Goal: Information Seeking & Learning: Learn about a topic

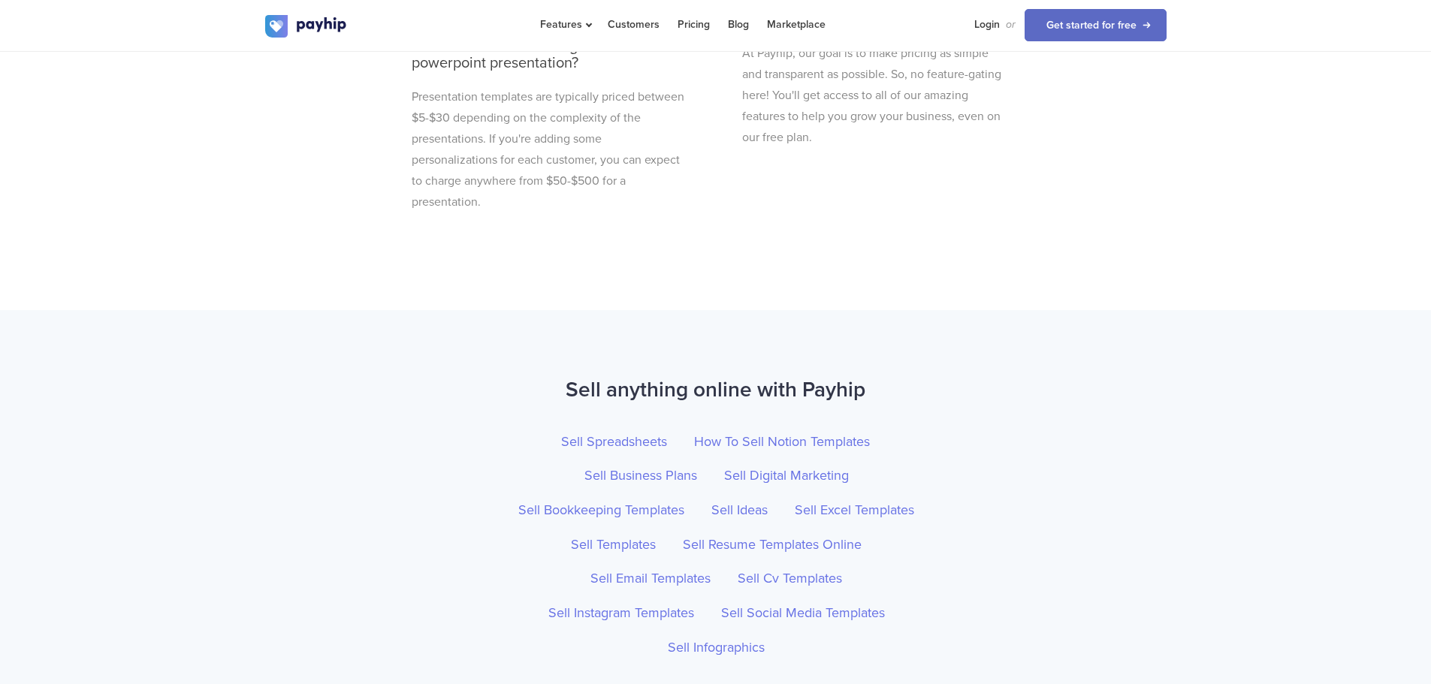
scroll to position [4806, 0]
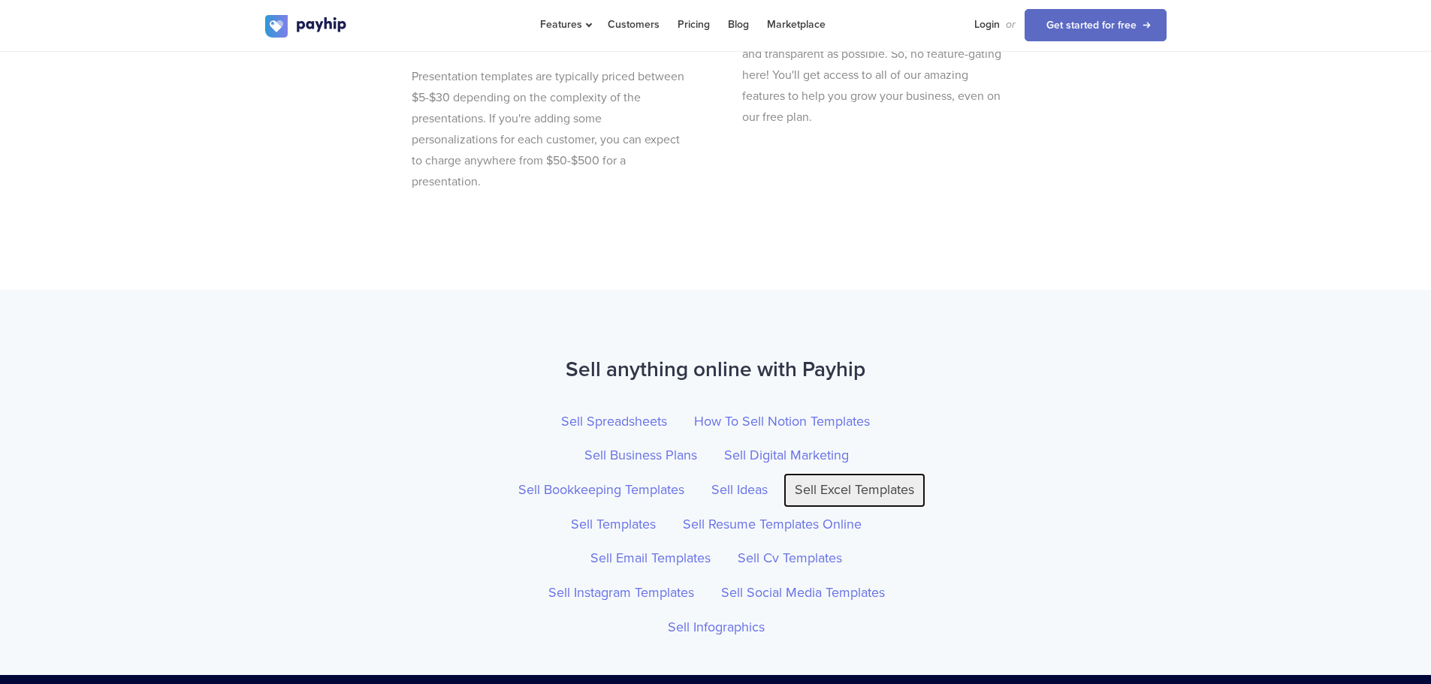
click at [857, 473] on link "Sell Excel Templates" at bounding box center [854, 490] width 142 height 35
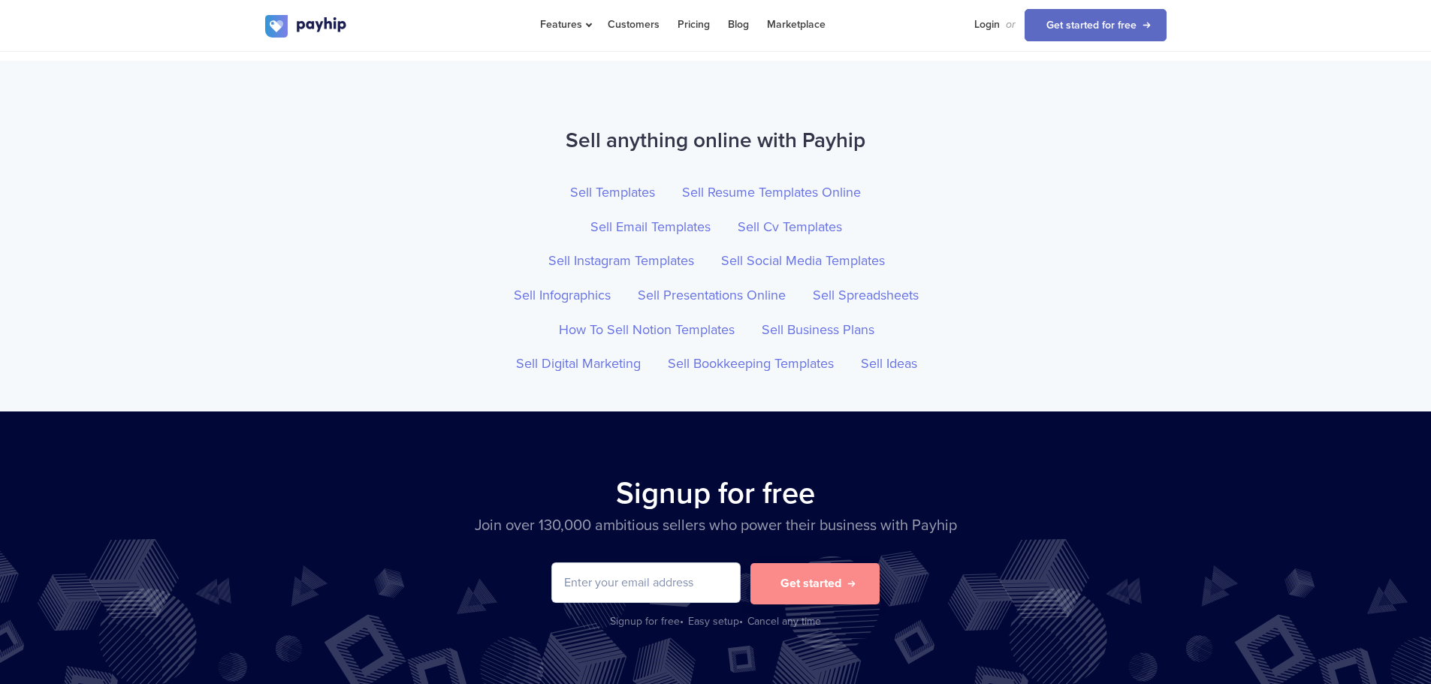
scroll to position [5233, 0]
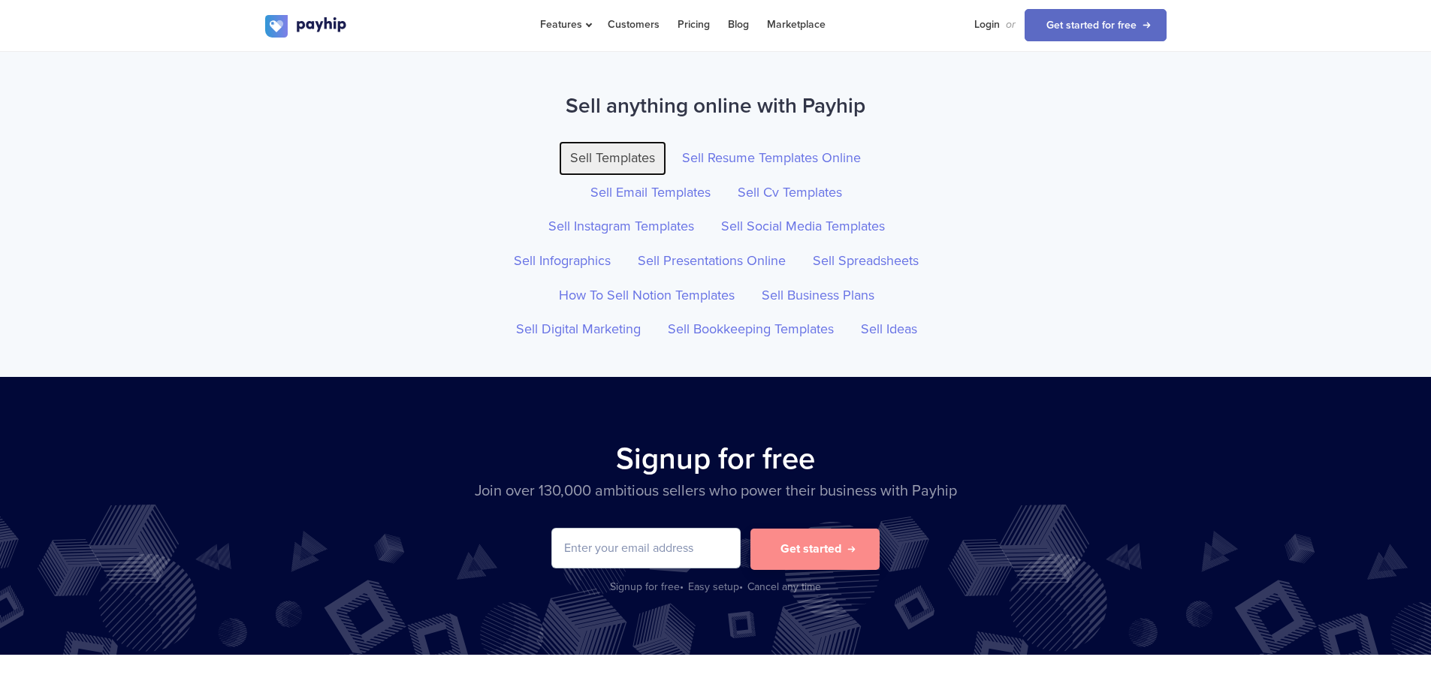
click at [635, 141] on link "Sell Templates" at bounding box center [612, 158] width 107 height 35
